Goal: Information Seeking & Learning: Learn about a topic

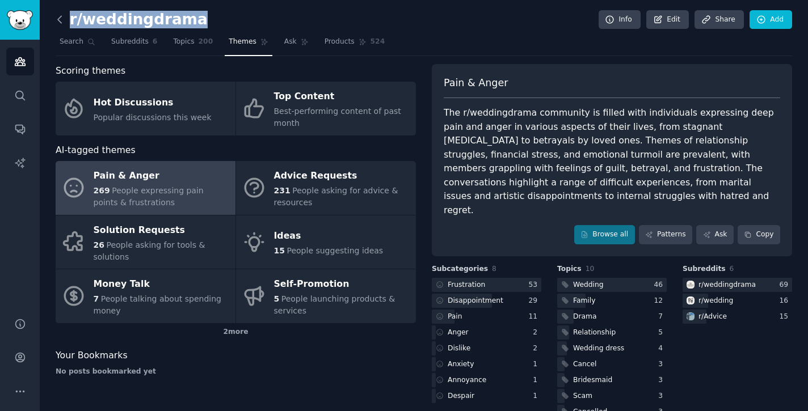
click at [60, 18] on icon at bounding box center [59, 19] width 3 height 7
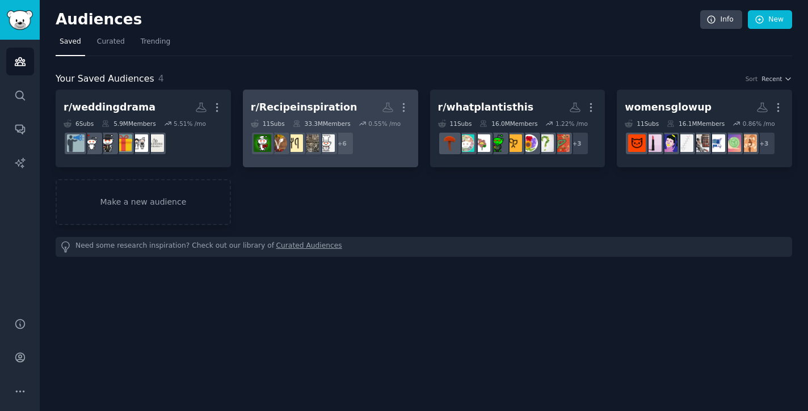
click at [345, 117] on div "r/Recipeinspiration More 11 Sub s 33.3M Members 0.55 % /mo + 6" at bounding box center [330, 129] width 159 height 62
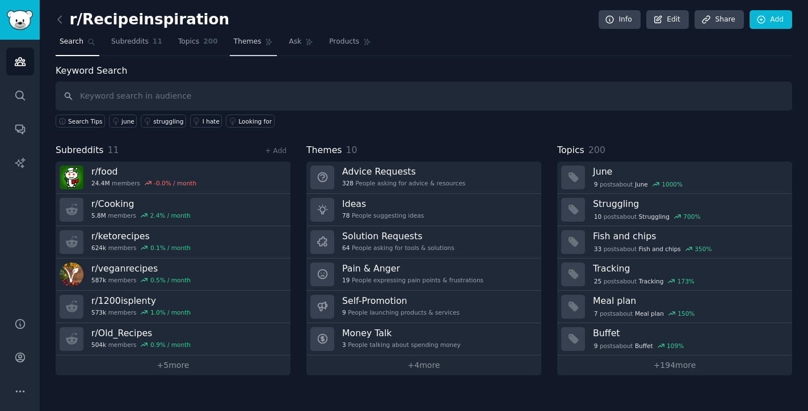
click at [243, 36] on link "Themes" at bounding box center [254, 44] width 48 height 23
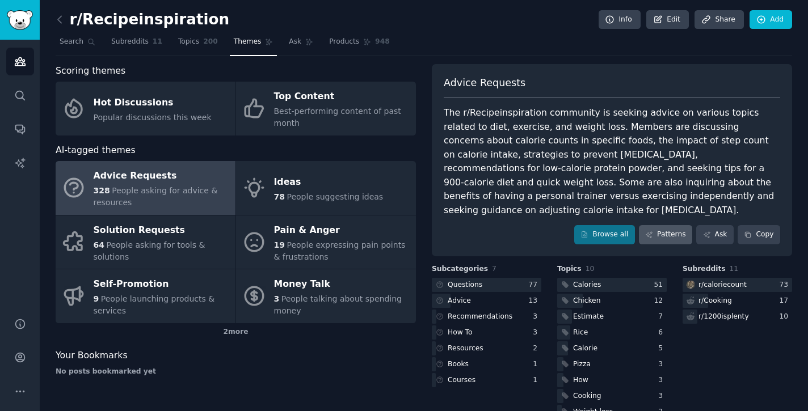
click at [673, 225] on link "Patterns" at bounding box center [665, 234] width 53 height 19
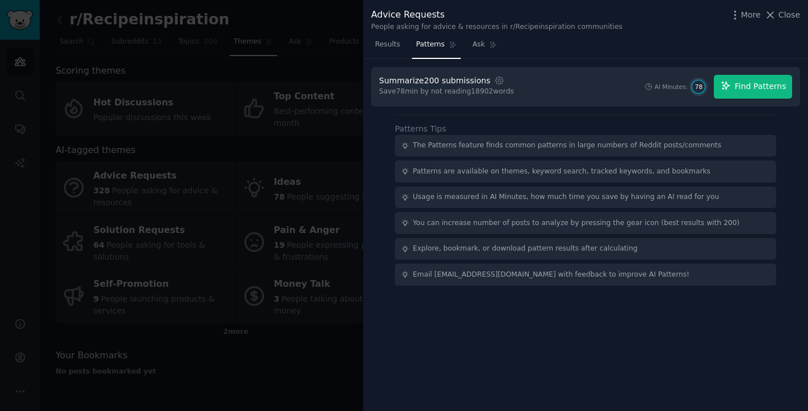
click at [768, 86] on span "Find Patterns" at bounding box center [761, 87] width 52 height 12
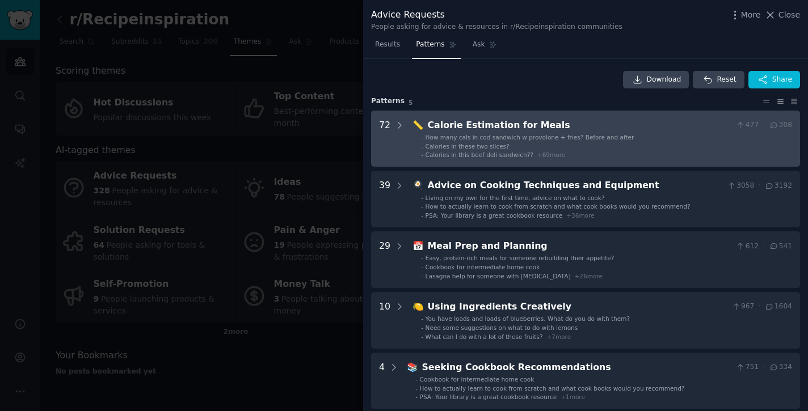
click at [569, 140] on div "How many cals in cod sandwich w provolone + fries? Before and after" at bounding box center [529, 137] width 209 height 8
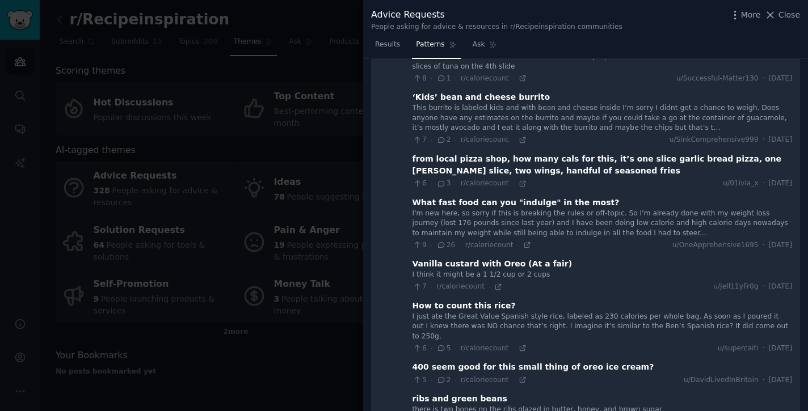
scroll to position [342, 0]
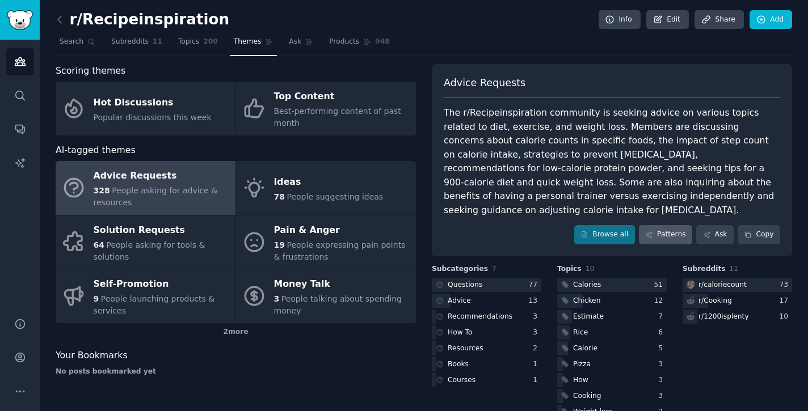
click at [671, 225] on link "Patterns" at bounding box center [665, 234] width 53 height 19
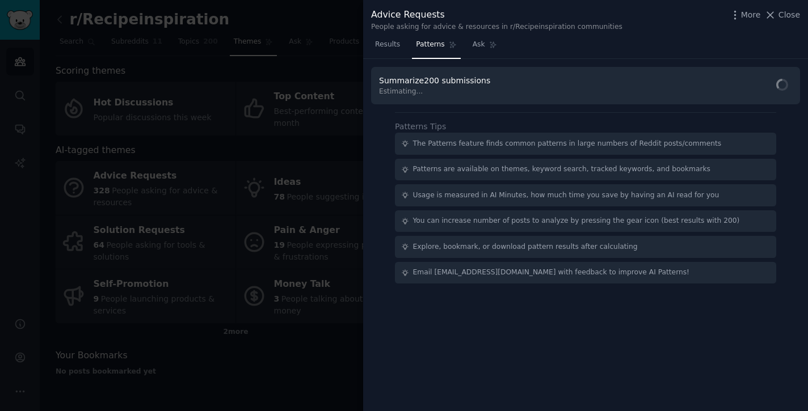
click at [117, 292] on div at bounding box center [404, 205] width 808 height 411
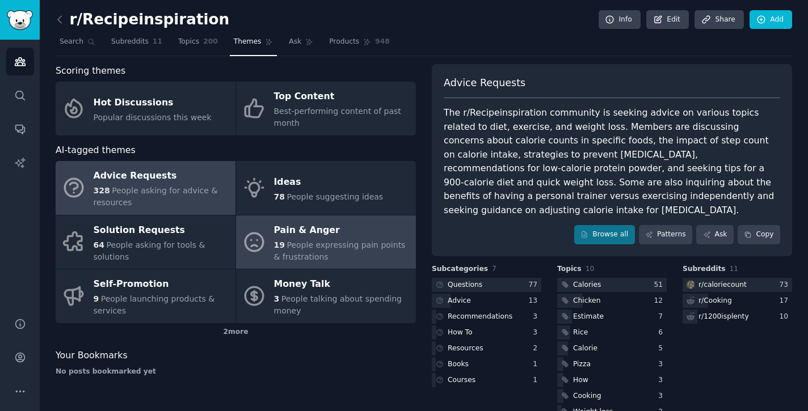
click at [344, 228] on div "Pain & Anger" at bounding box center [342, 230] width 136 height 18
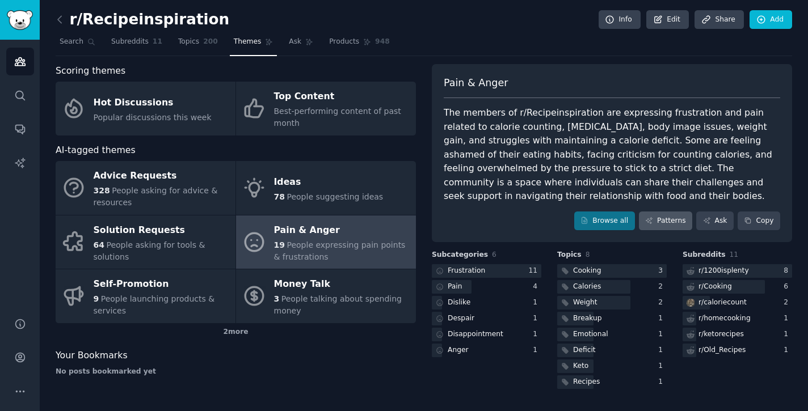
click at [669, 214] on link "Patterns" at bounding box center [665, 221] width 53 height 19
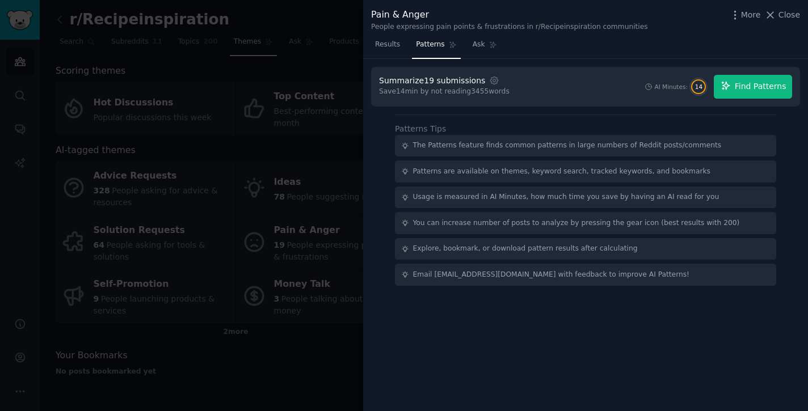
click at [744, 88] on span "Find Patterns" at bounding box center [761, 87] width 52 height 12
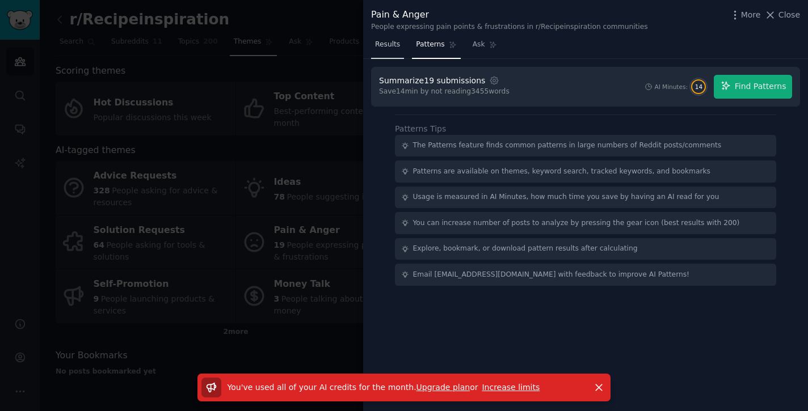
click at [385, 50] on link "Results" at bounding box center [387, 47] width 33 height 23
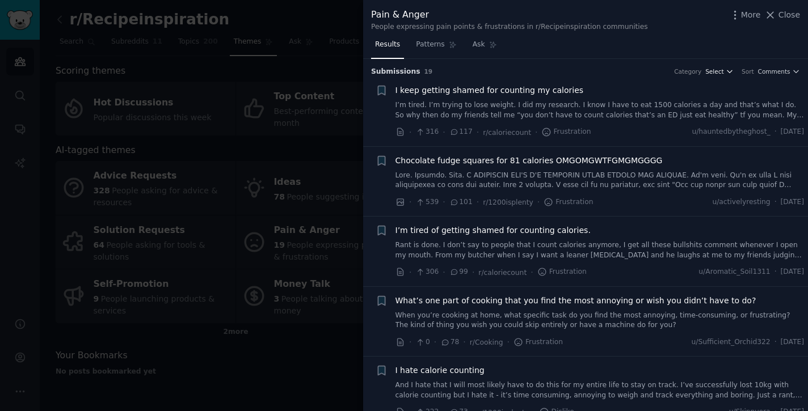
click at [715, 73] on span "Select" at bounding box center [714, 71] width 18 height 8
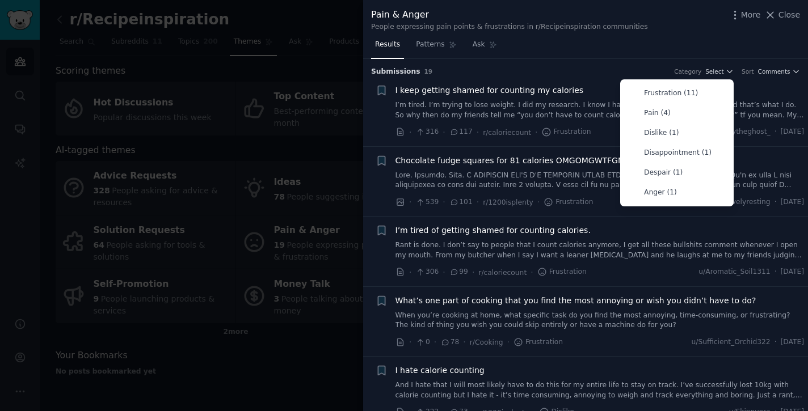
click at [753, 73] on div "Sort Comments" at bounding box center [770, 71] width 58 height 8
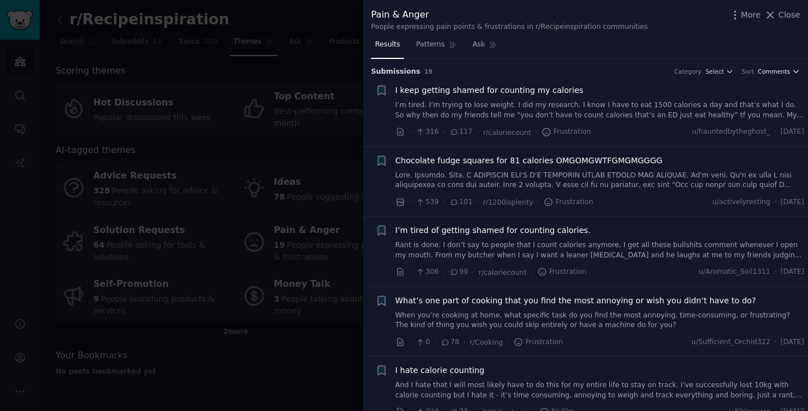
click at [782, 73] on span "Comments" at bounding box center [774, 71] width 32 height 8
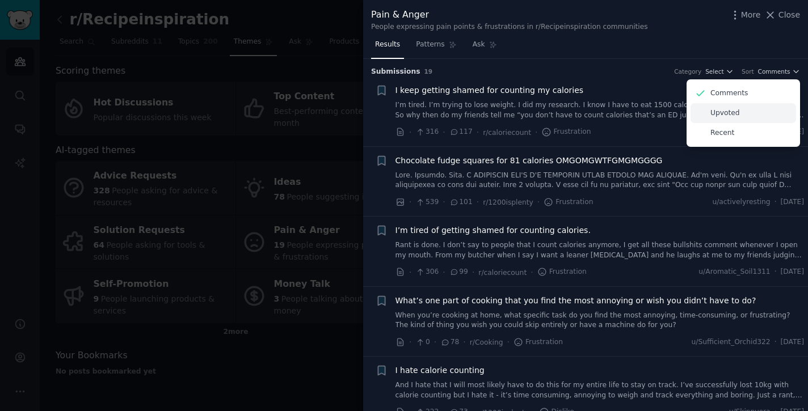
click at [740, 113] on div "Upvoted" at bounding box center [742, 113] width 105 height 20
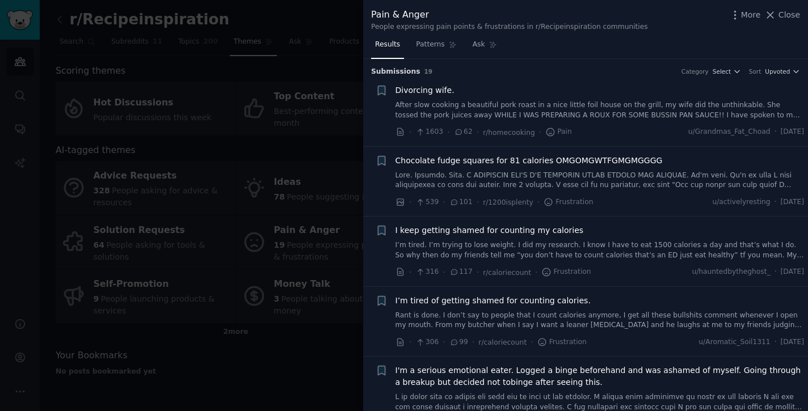
click at [292, 285] on div at bounding box center [404, 205] width 808 height 411
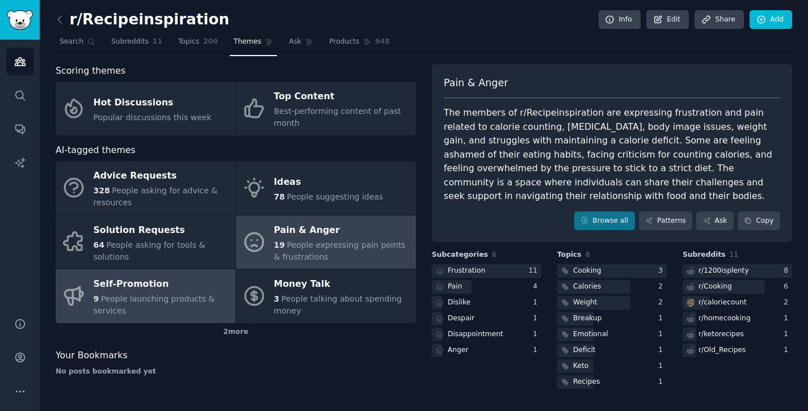
click at [150, 284] on div "Self-Promotion" at bounding box center [162, 285] width 136 height 18
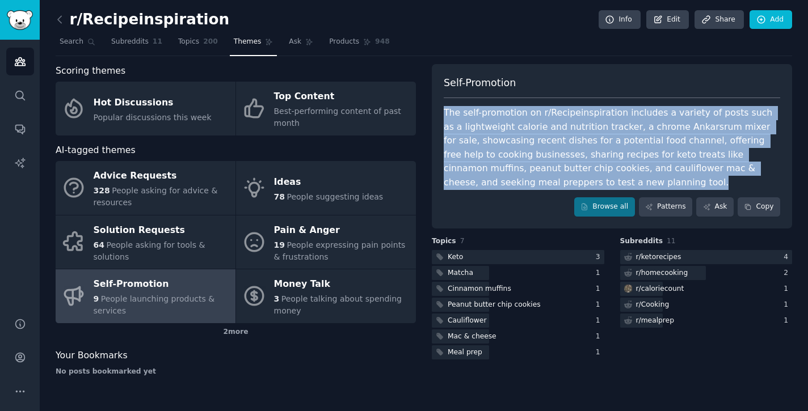
drag, startPoint x: 545, startPoint y: 179, endPoint x: 427, endPoint y: 100, distance: 142.2
click at [427, 100] on div "Scoring themes Hot Discussions Popular discussions this week Top Content Best-p…" at bounding box center [424, 224] width 736 height 321
click at [324, 331] on div "2 more" at bounding box center [236, 332] width 360 height 18
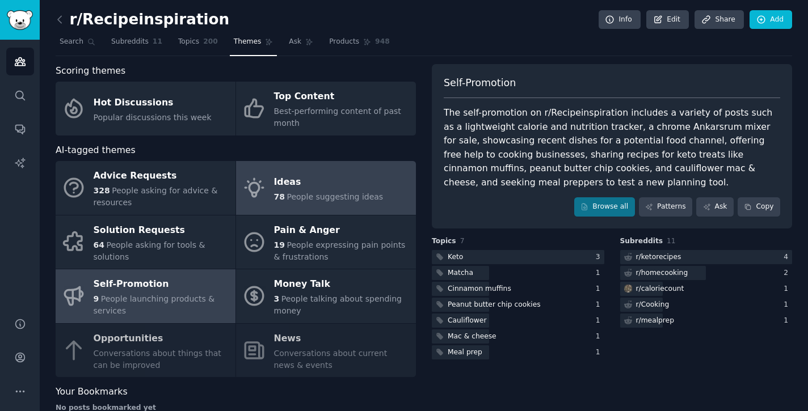
click at [316, 202] on link "Ideas 78 People suggesting ideas" at bounding box center [326, 188] width 180 height 54
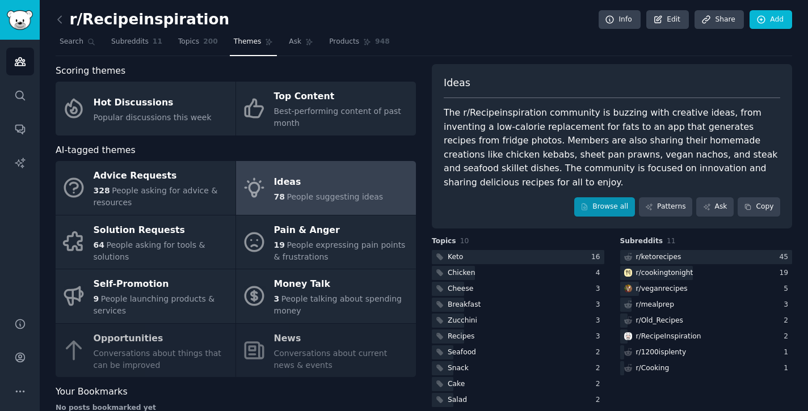
click at [596, 197] on link "Browse all" at bounding box center [604, 206] width 61 height 19
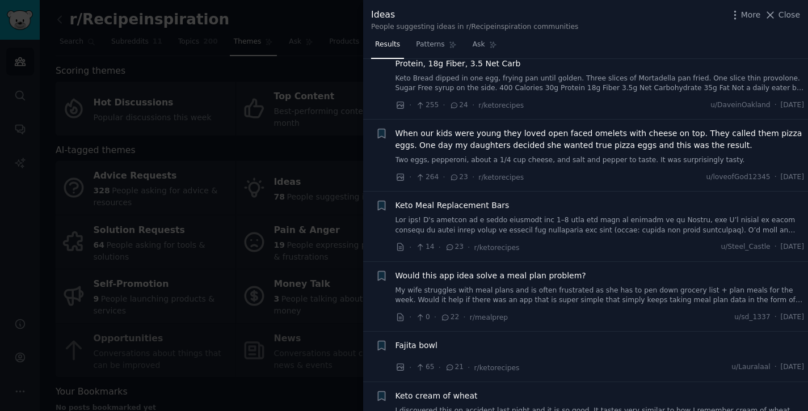
scroll to position [1114, 0]
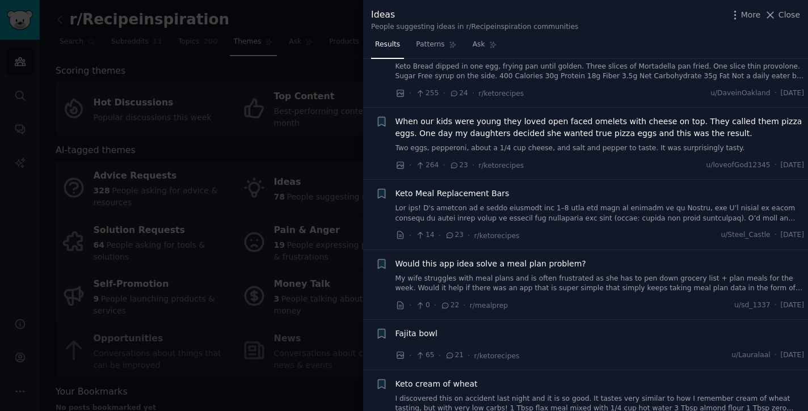
click at [525, 258] on span "Would this app idea solve a meal plan problem?" at bounding box center [490, 264] width 191 height 12
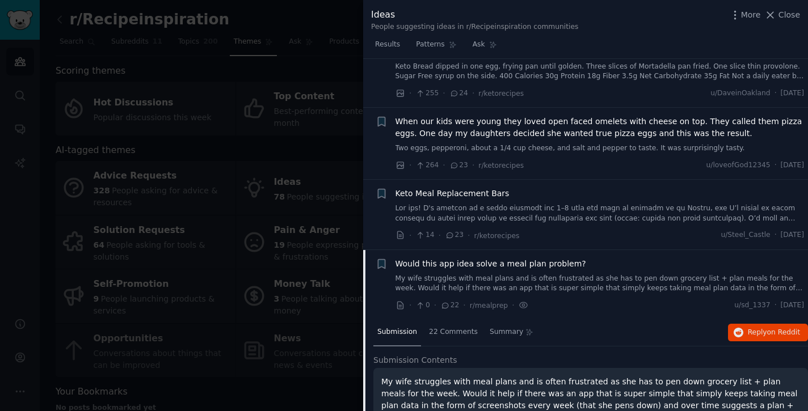
scroll to position [1297, 0]
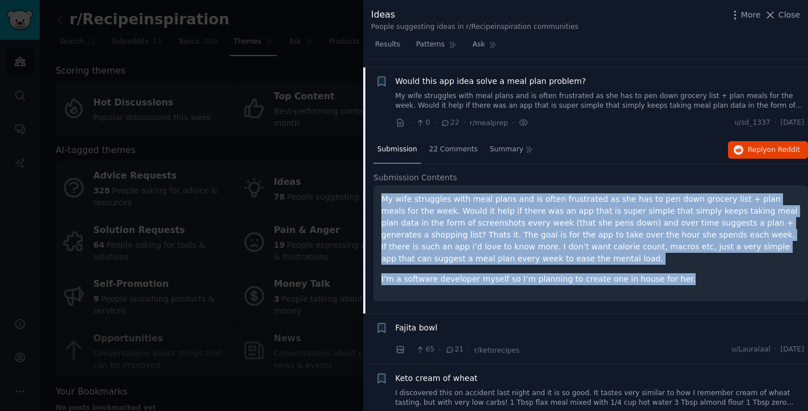
drag, startPoint x: 380, startPoint y: 190, endPoint x: 669, endPoint y: 277, distance: 301.5
click at [669, 277] on div "My wife struggles with meal plans and is often frustrated as she has to pen dow…" at bounding box center [590, 243] width 434 height 116
click at [725, 275] on div "My wife struggles with meal plans and is often frustrated as she has to pen dow…" at bounding box center [590, 243] width 434 height 116
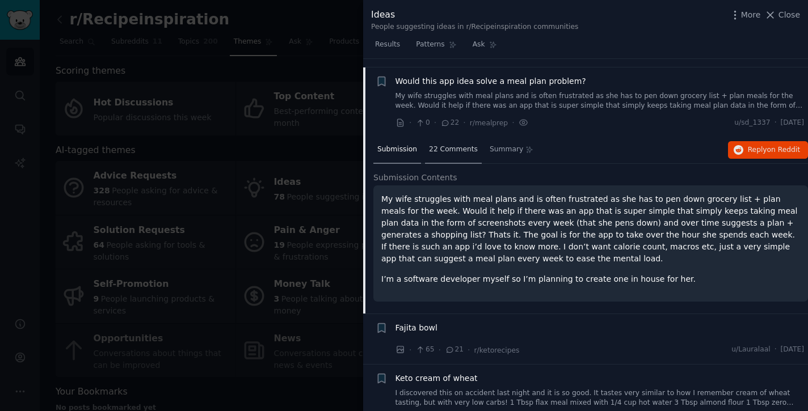
click at [447, 137] on div "22 Comments" at bounding box center [453, 150] width 57 height 27
